Goal: Information Seeking & Learning: Learn about a topic

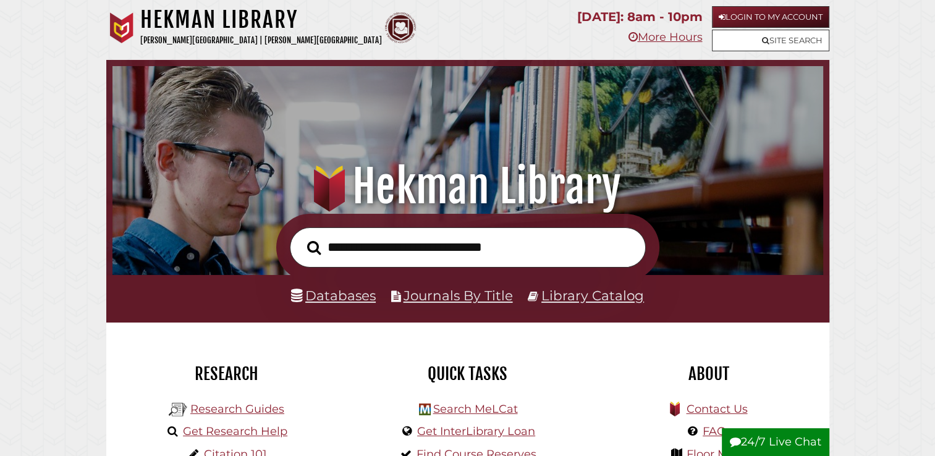
scroll to position [235, 705]
click at [778, 40] on link "Site Search" at bounding box center [770, 41] width 117 height 22
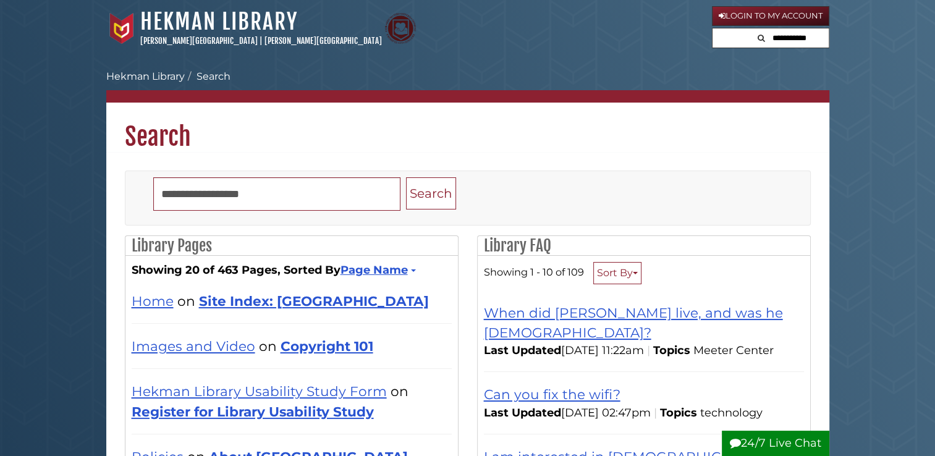
click at [778, 40] on input "text" at bounding box center [791, 38] width 74 height 20
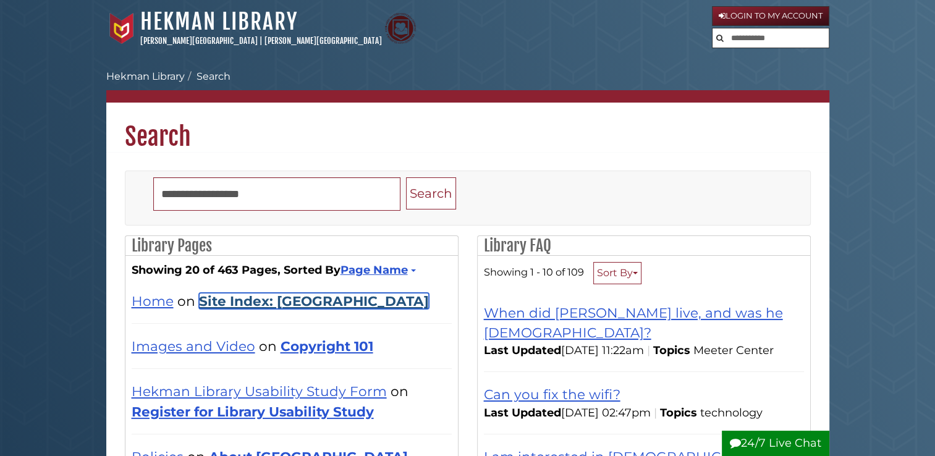
click at [315, 300] on link "Site Index: Hekman Library" at bounding box center [314, 301] width 230 height 16
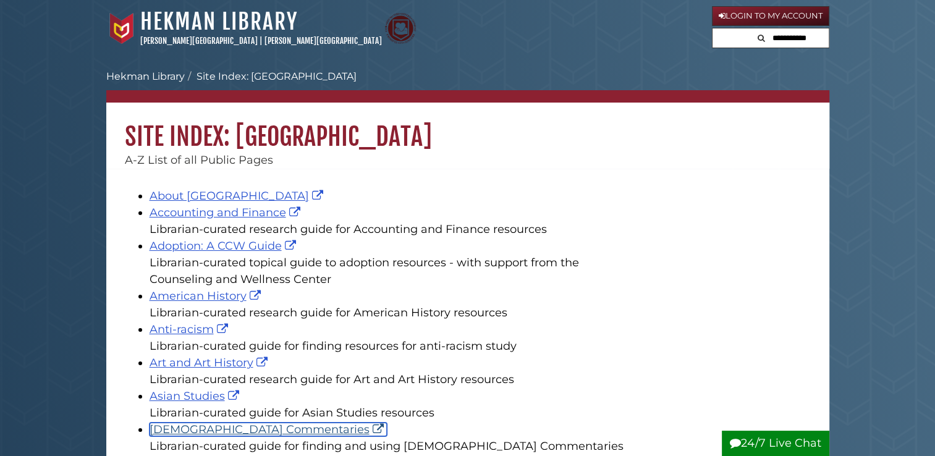
click at [217, 430] on link "[DEMOGRAPHIC_DATA] Commentaries" at bounding box center [268, 430] width 237 height 14
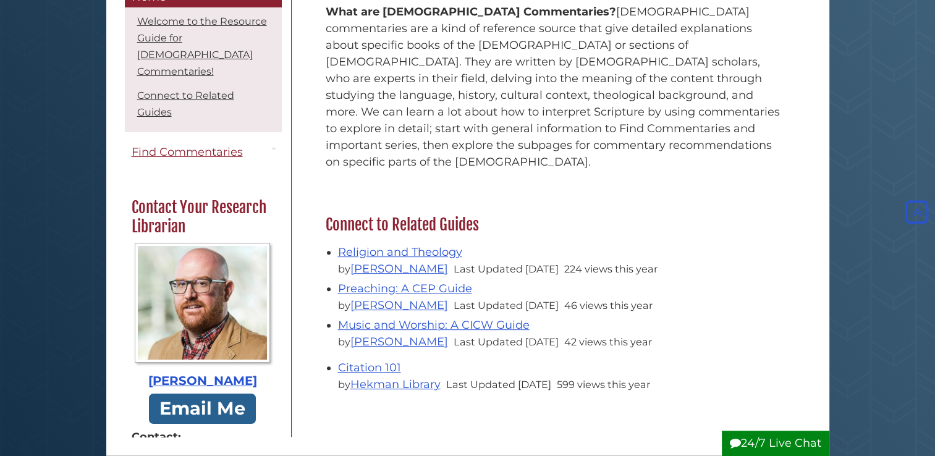
scroll to position [446, 0]
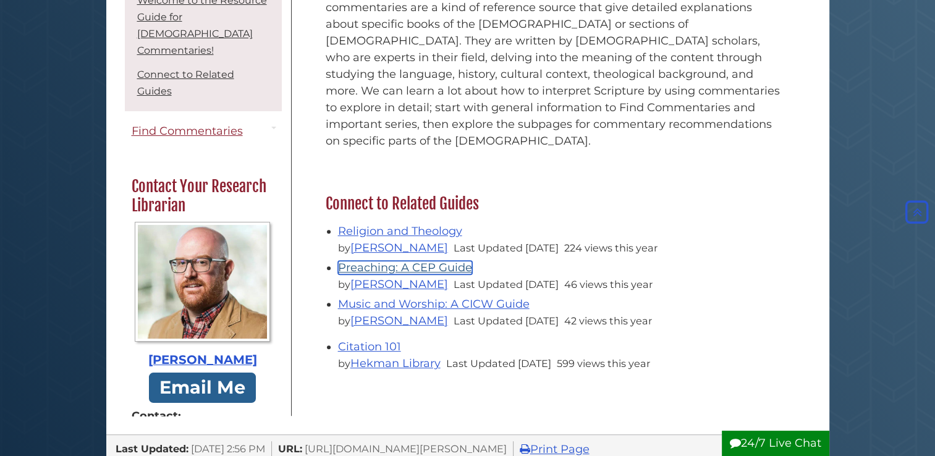
click at [388, 261] on link "Preaching: A CEP Guide" at bounding box center [405, 268] width 134 height 14
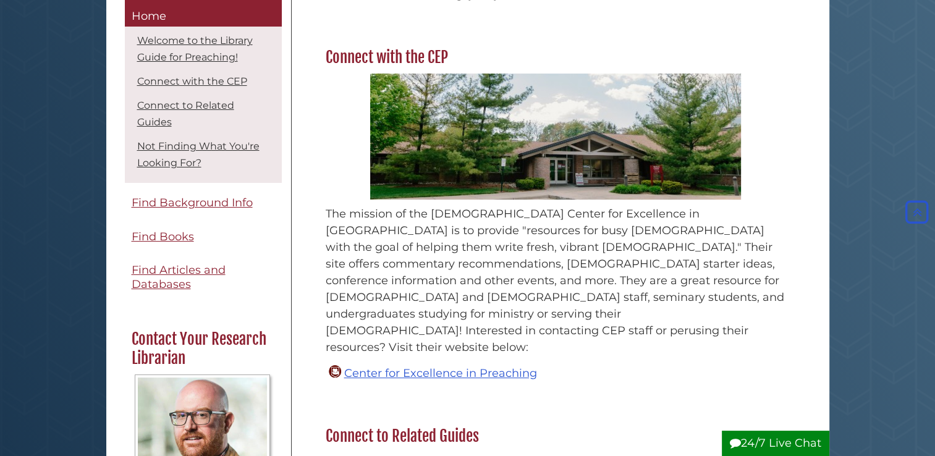
scroll to position [291, 0]
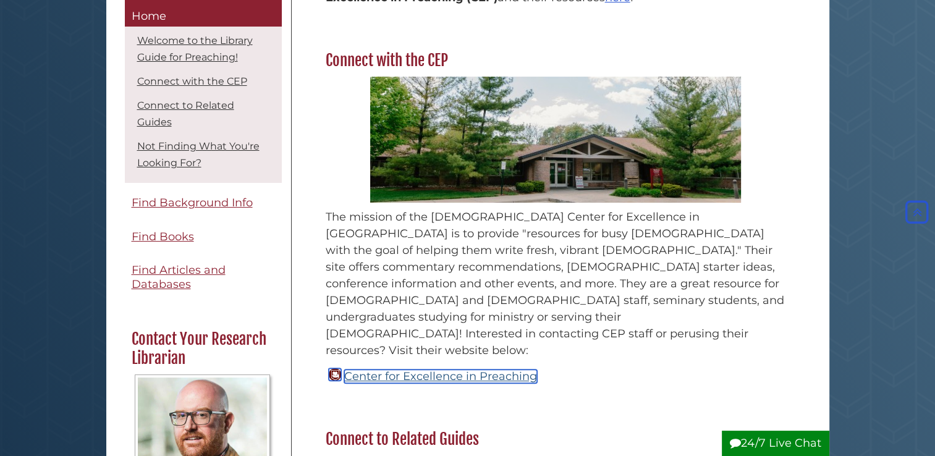
click at [461, 370] on link "Center for Excellence in Preaching" at bounding box center [440, 377] width 193 height 14
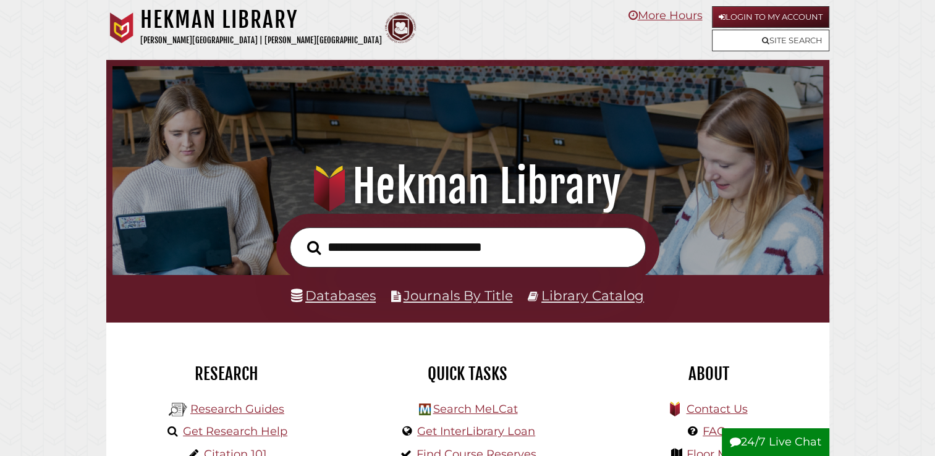
scroll to position [235, 705]
click at [339, 244] on input "text" at bounding box center [468, 247] width 356 height 40
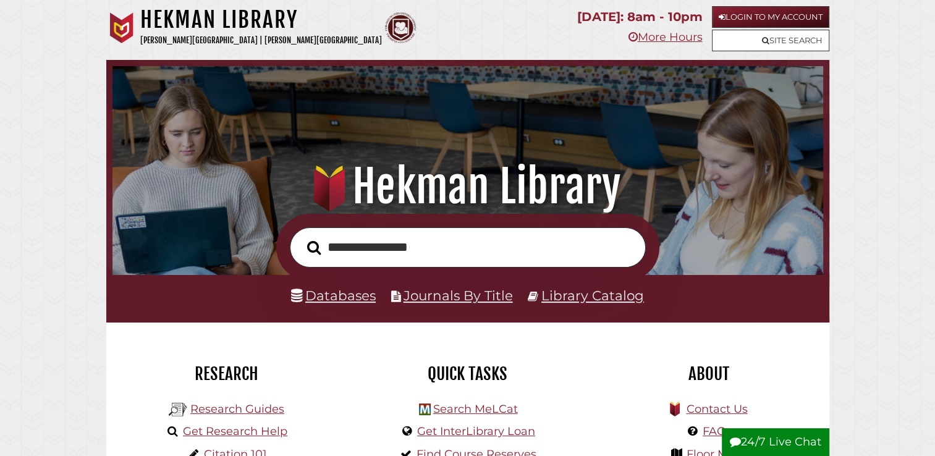
type input "**********"
click at [301, 237] on button "Search" at bounding box center [314, 248] width 26 height 22
